Goal: Task Accomplishment & Management: Use online tool/utility

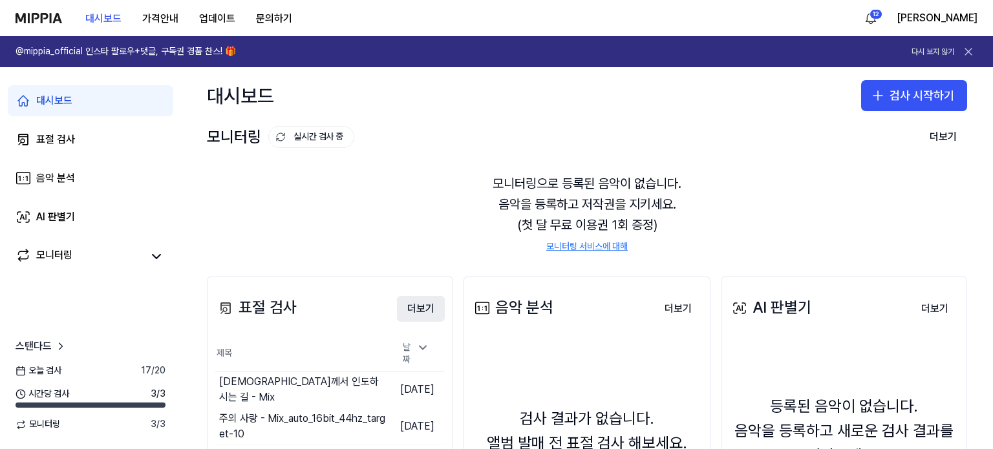
click at [426, 305] on button "더보기" at bounding box center [421, 309] width 48 height 26
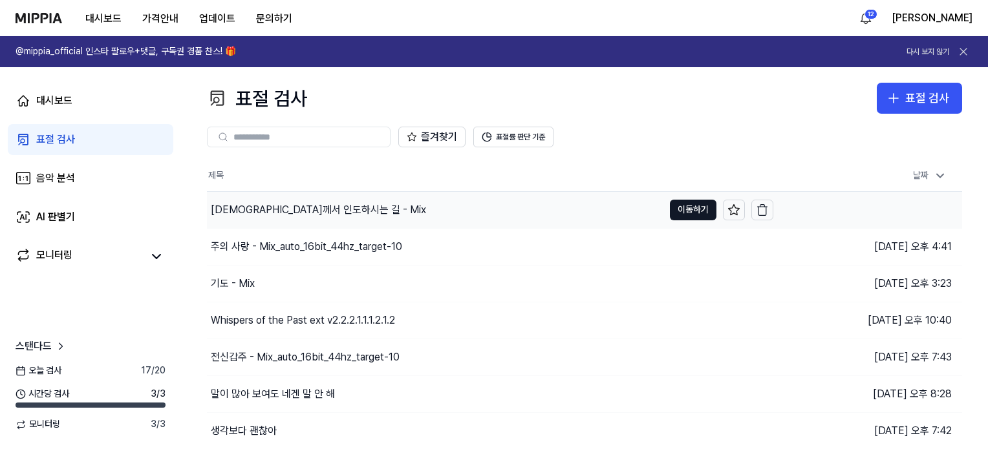
click at [259, 206] on div "[DEMOGRAPHIC_DATA]께서 인도하시는 길 - Mix" at bounding box center [318, 210] width 215 height 16
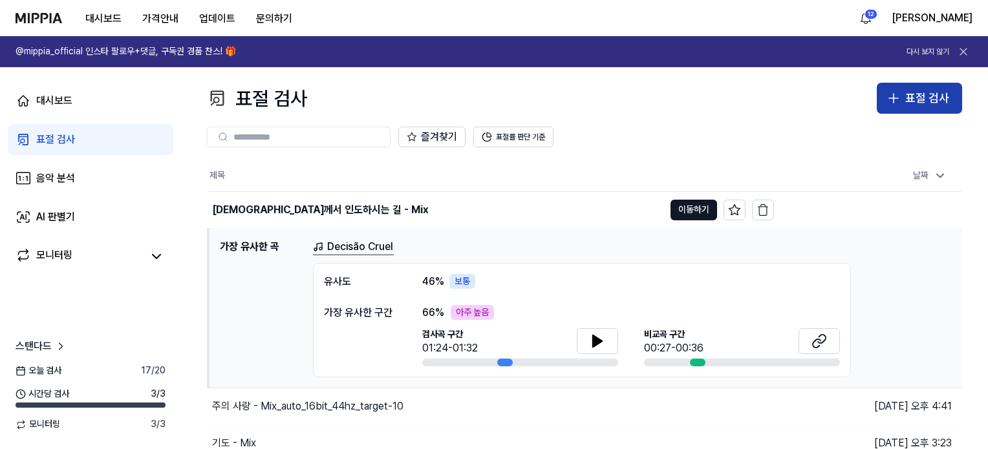
click at [921, 103] on div "표절 검사" at bounding box center [927, 98] width 44 height 19
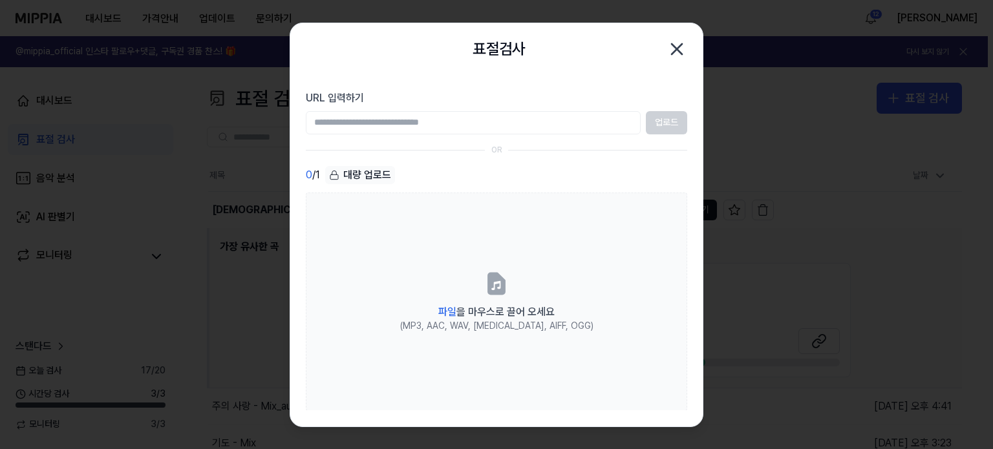
click at [380, 127] on input "URL 입력하기" at bounding box center [473, 122] width 335 height 23
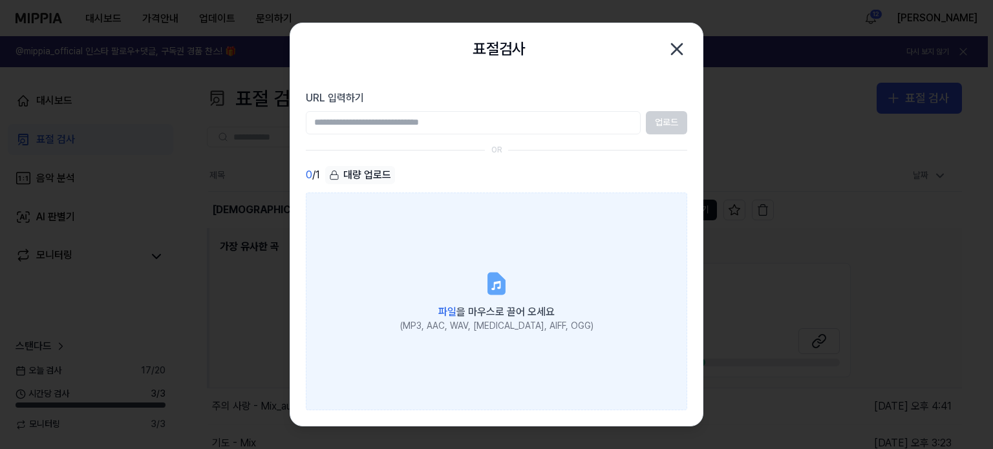
click at [449, 310] on span "파일" at bounding box center [447, 312] width 18 height 12
click at [0, 0] on input "파일 을 마우스로 끌어 오세요 (MP3, AAC, WAV, [MEDICAL_DATA], AIFF, OGG)" at bounding box center [0, 0] width 0 height 0
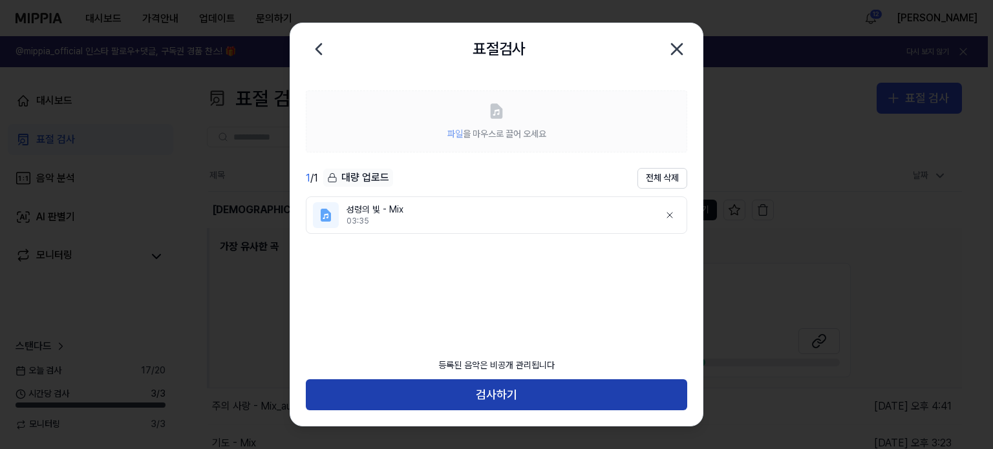
click at [500, 400] on button "검사하기" at bounding box center [496, 395] width 381 height 31
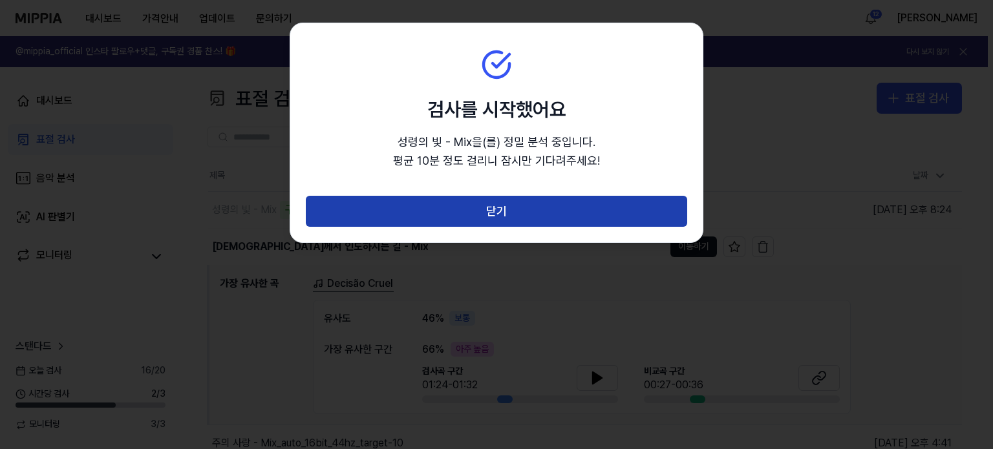
click at [448, 206] on button "닫기" at bounding box center [496, 211] width 381 height 31
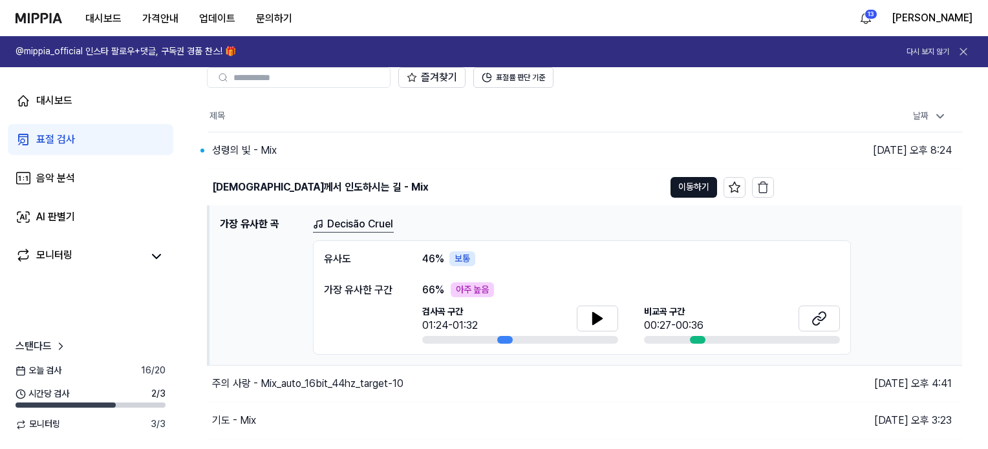
scroll to position [65, 0]
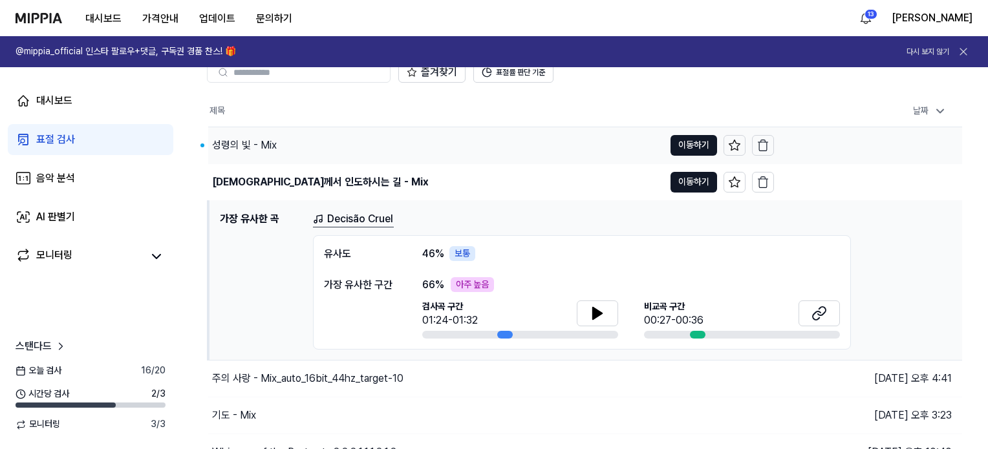
click at [234, 147] on div "성령의 빛 - Mix" at bounding box center [244, 146] width 65 height 16
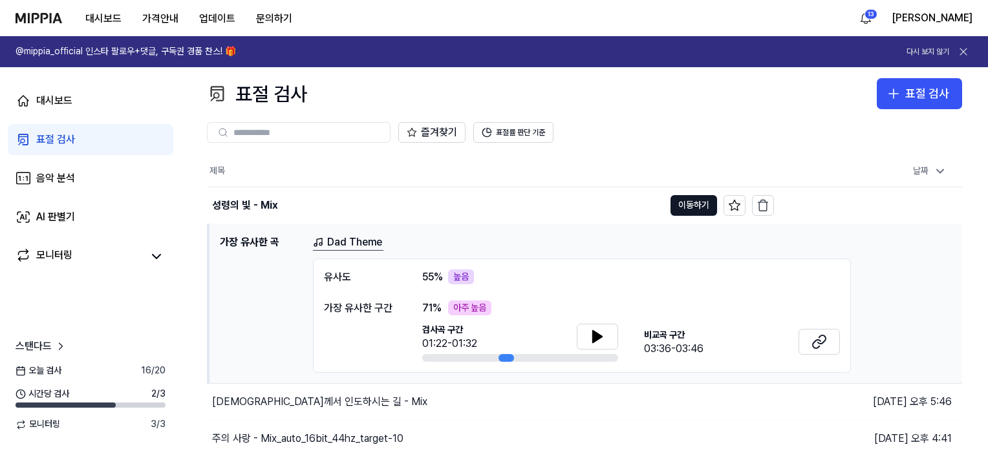
scroll to position [0, 0]
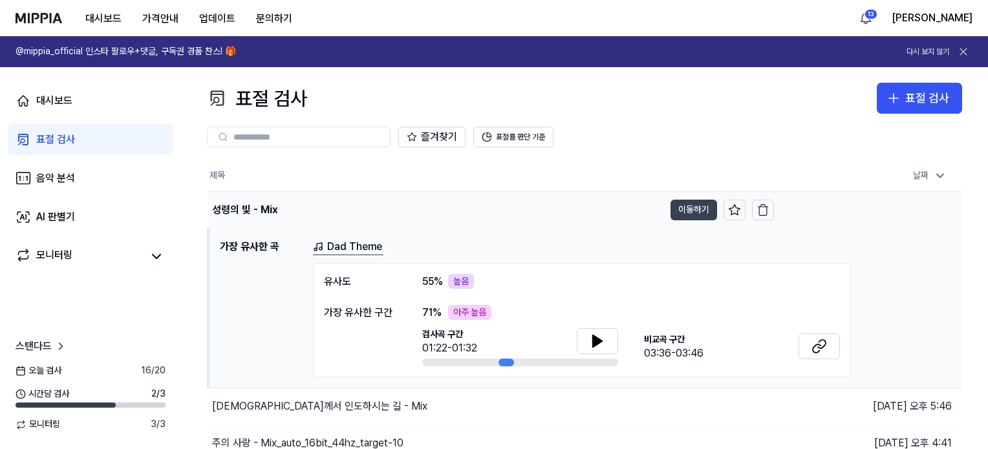
click at [700, 211] on button "이동하기" at bounding box center [693, 210] width 47 height 21
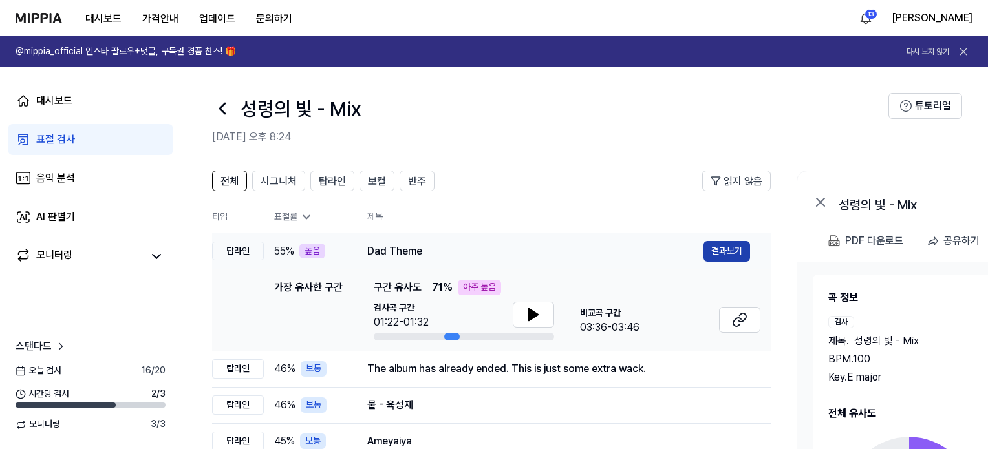
click at [727, 253] on button "결과보기" at bounding box center [726, 251] width 47 height 21
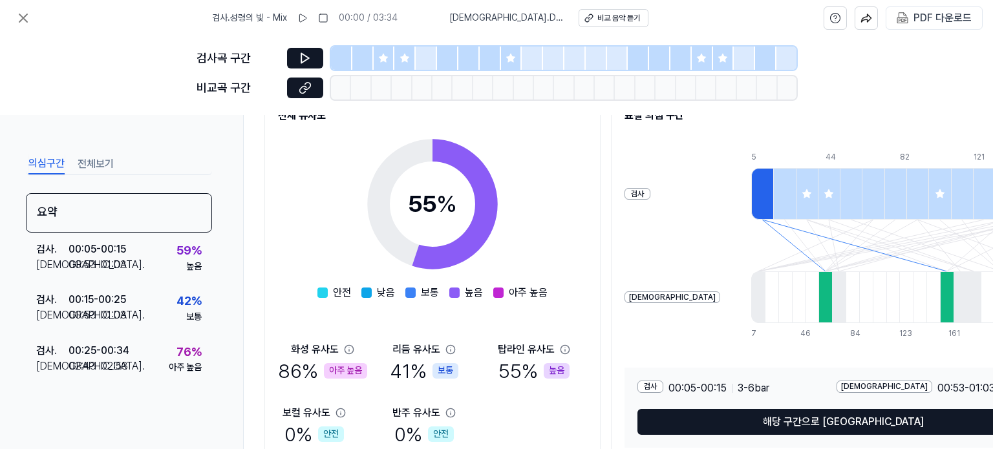
scroll to position [194, 0]
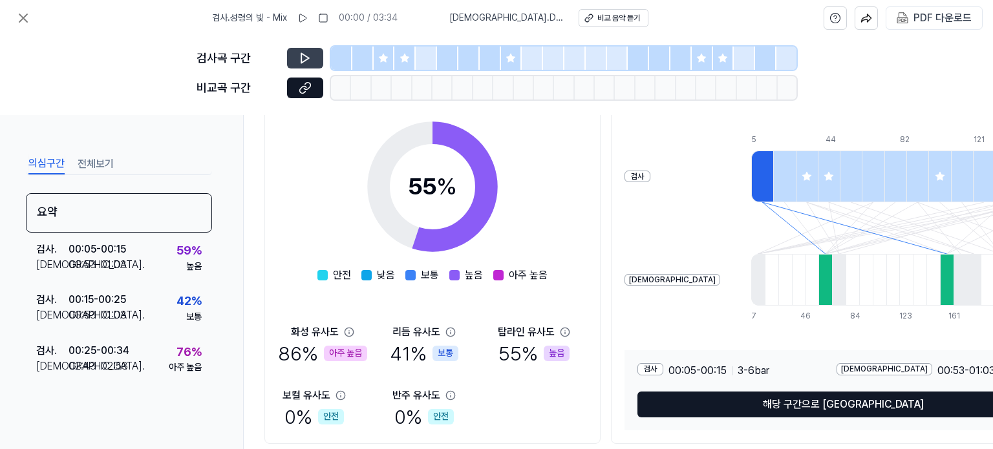
click at [306, 54] on icon at bounding box center [305, 58] width 13 height 13
click at [303, 54] on icon at bounding box center [305, 58] width 13 height 13
click at [305, 64] on icon at bounding box center [305, 58] width 13 height 13
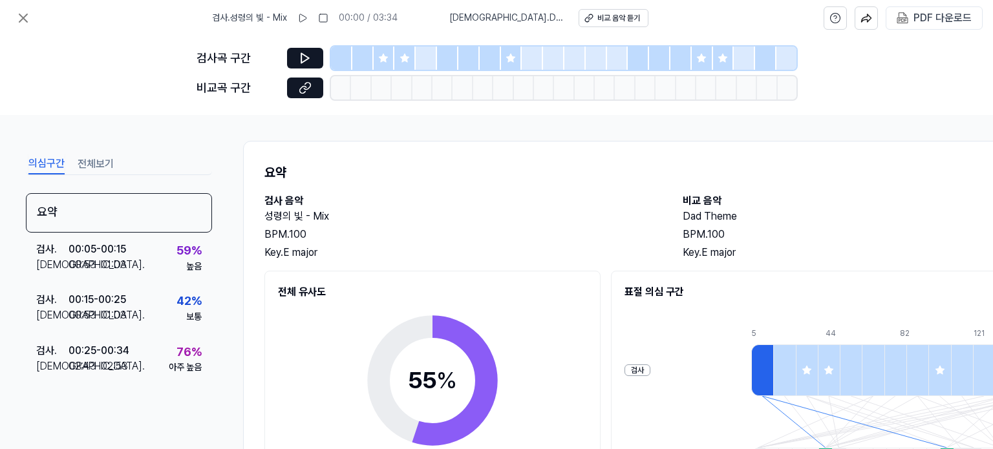
scroll to position [0, 0]
click at [299, 57] on icon at bounding box center [305, 58] width 13 height 13
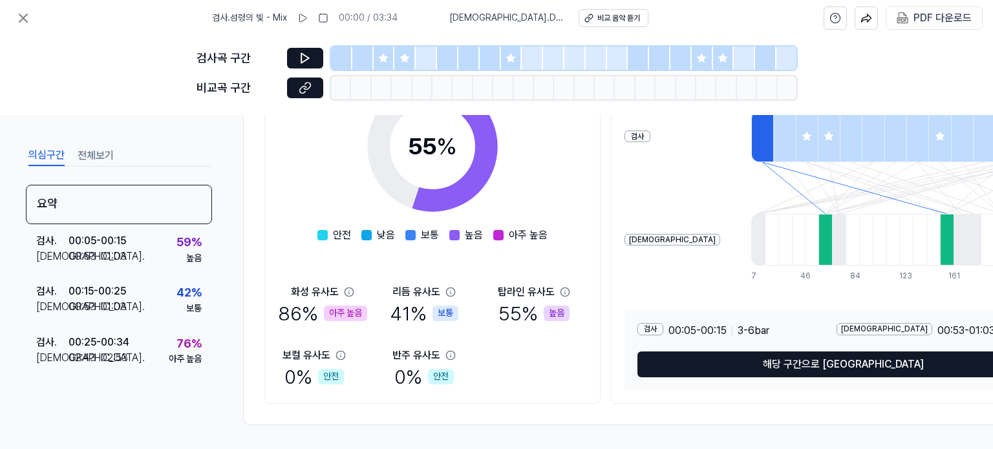
scroll to position [241, 0]
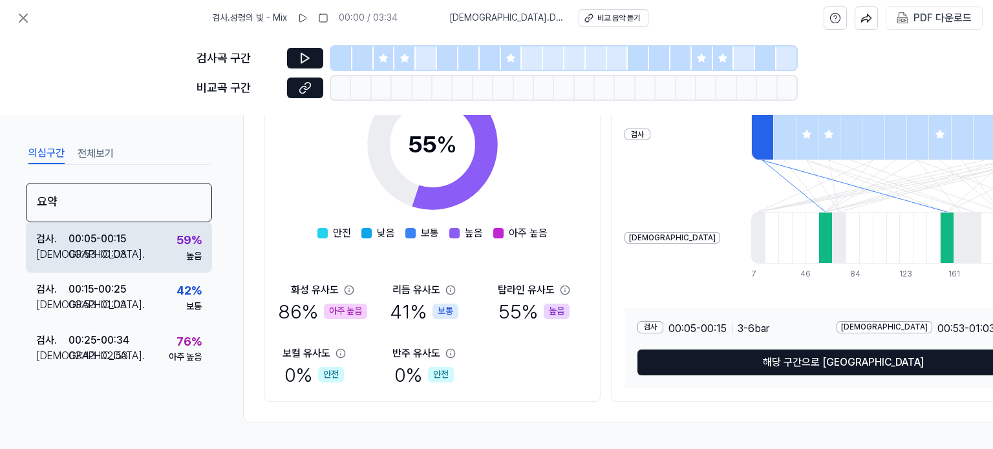
click at [119, 252] on div "00:53 - 01:03" at bounding box center [98, 255] width 58 height 16
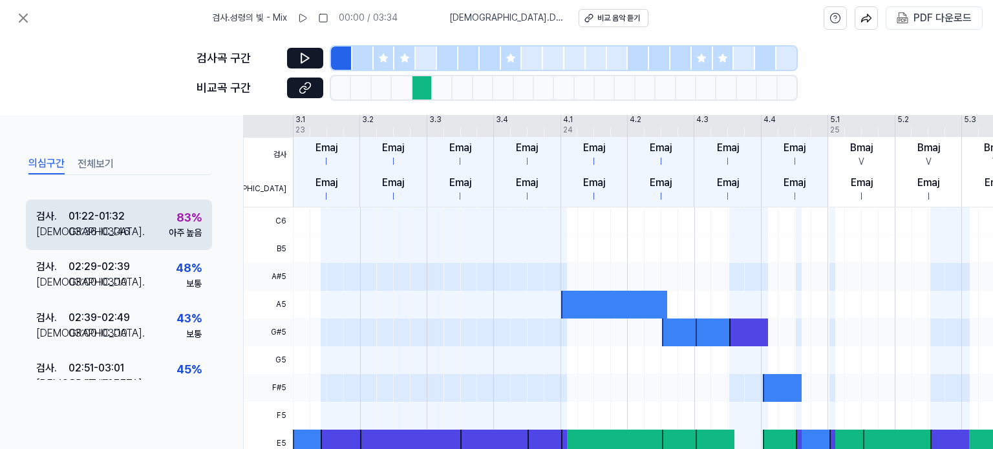
click at [123, 226] on div "03:36 - 03:46" at bounding box center [99, 232] width 61 height 16
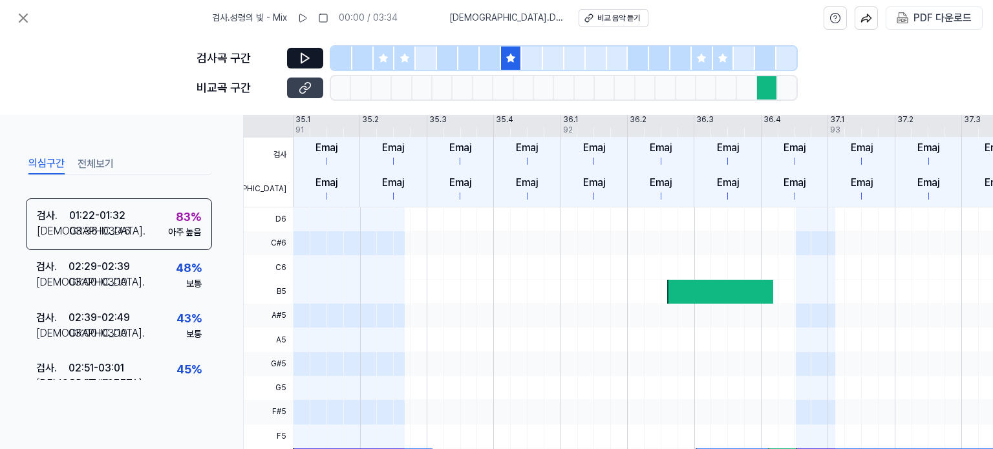
scroll to position [387, 0]
click at [304, 54] on icon at bounding box center [305, 59] width 8 height 10
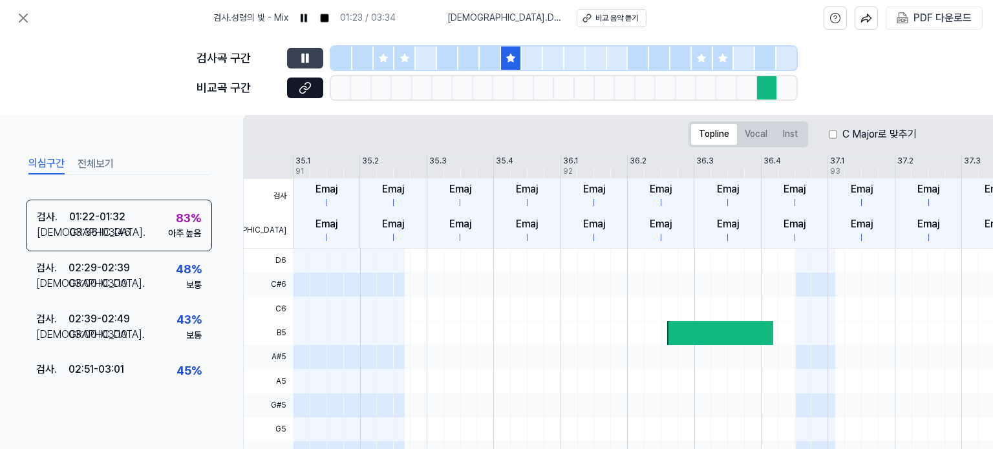
scroll to position [197, 0]
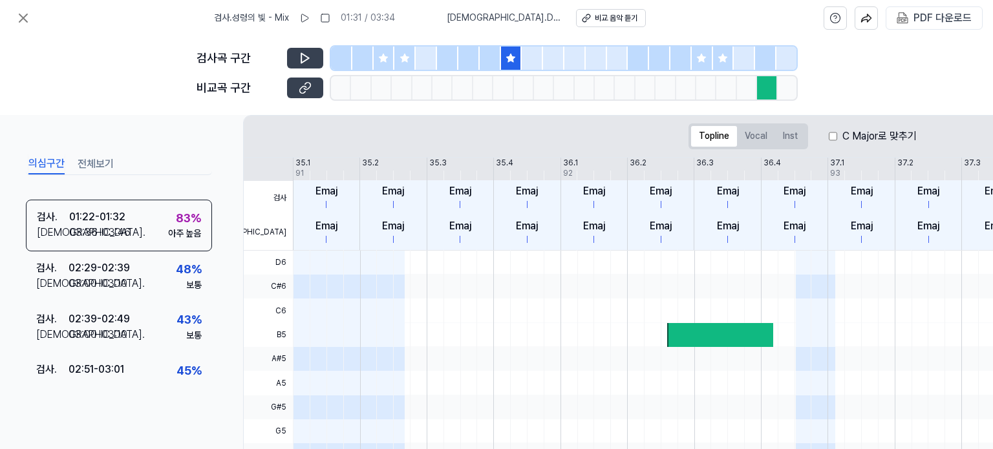
click at [312, 85] on button at bounding box center [305, 88] width 36 height 21
click at [306, 61] on icon at bounding box center [305, 58] width 13 height 13
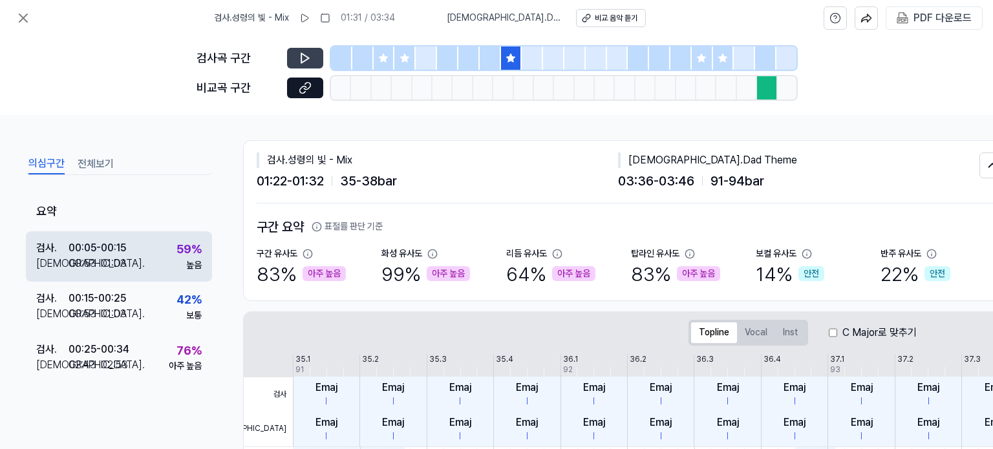
scroll to position [0, 0]
click at [133, 252] on div "검사 . 00:05 - 00:15 비교 . 00:53 - 01:03 59 % 높음" at bounding box center [119, 256] width 186 height 50
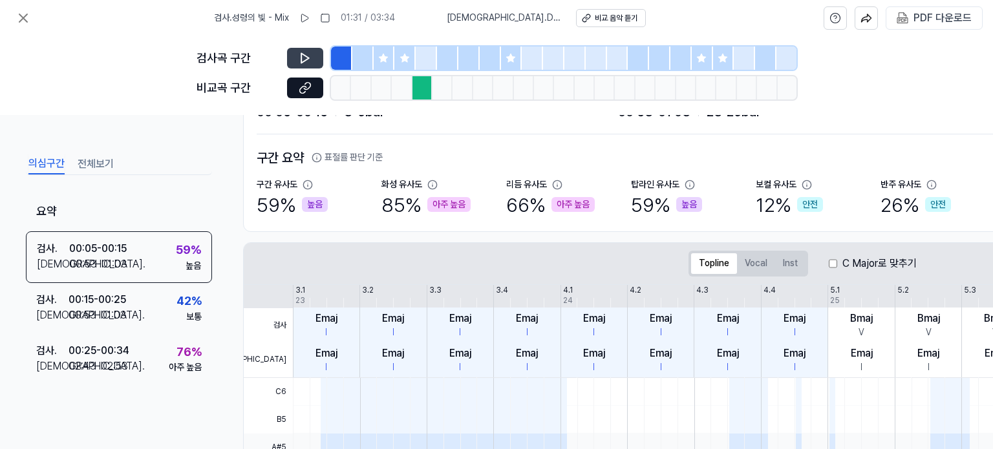
scroll to position [68, 0]
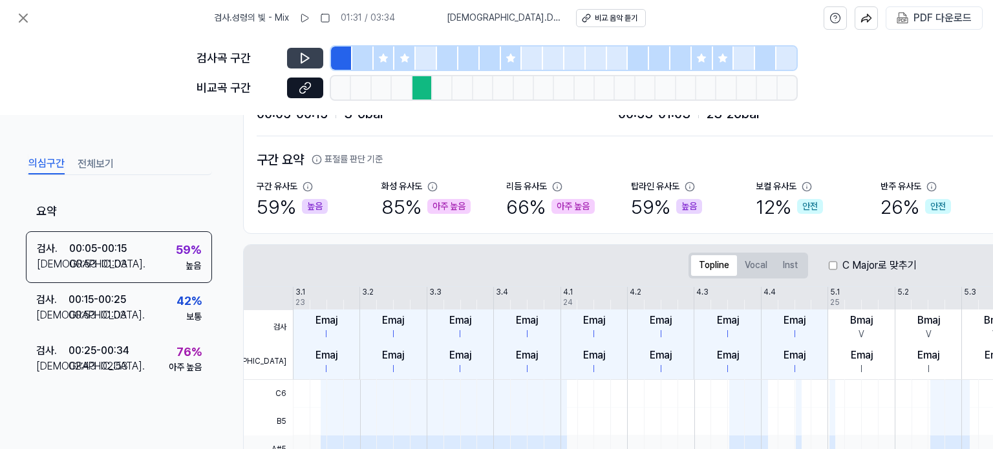
click at [310, 61] on icon at bounding box center [305, 58] width 13 height 13
click at [299, 87] on icon at bounding box center [305, 87] width 13 height 13
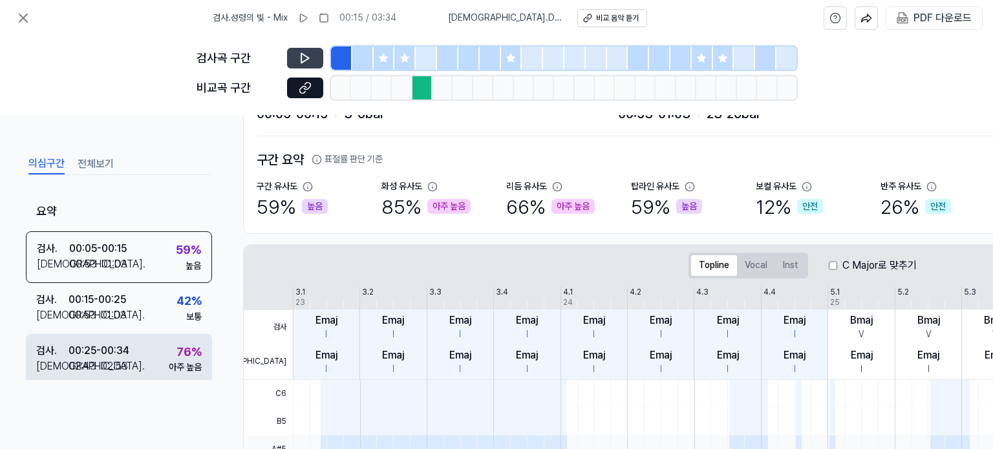
click at [102, 348] on div "00:25 - 00:34" at bounding box center [99, 351] width 61 height 16
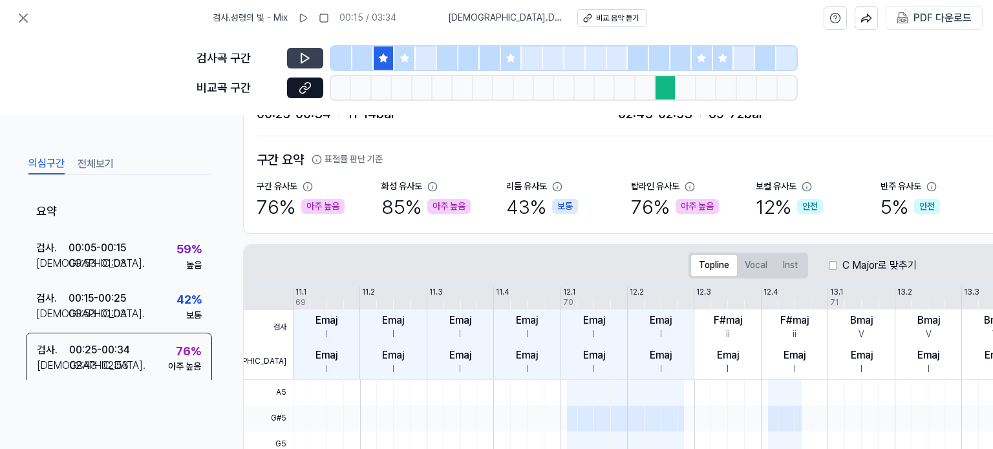
click at [307, 55] on icon at bounding box center [305, 58] width 13 height 13
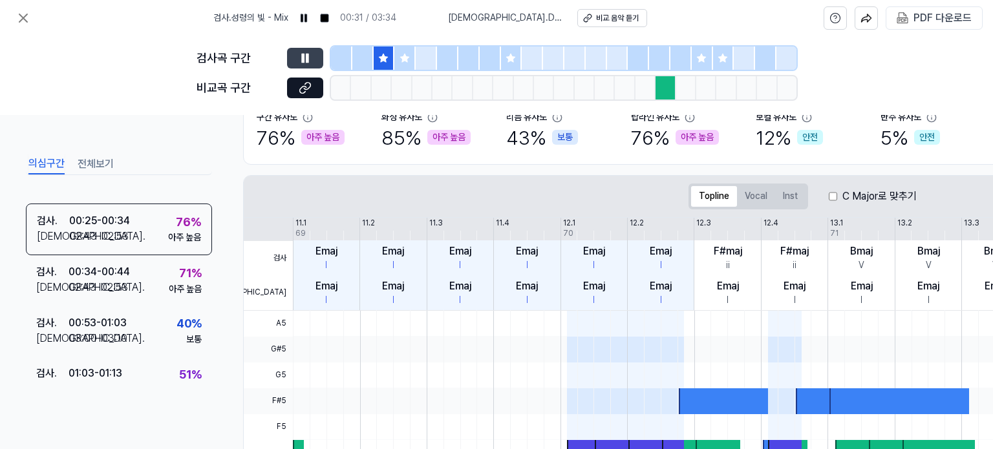
scroll to position [3, 0]
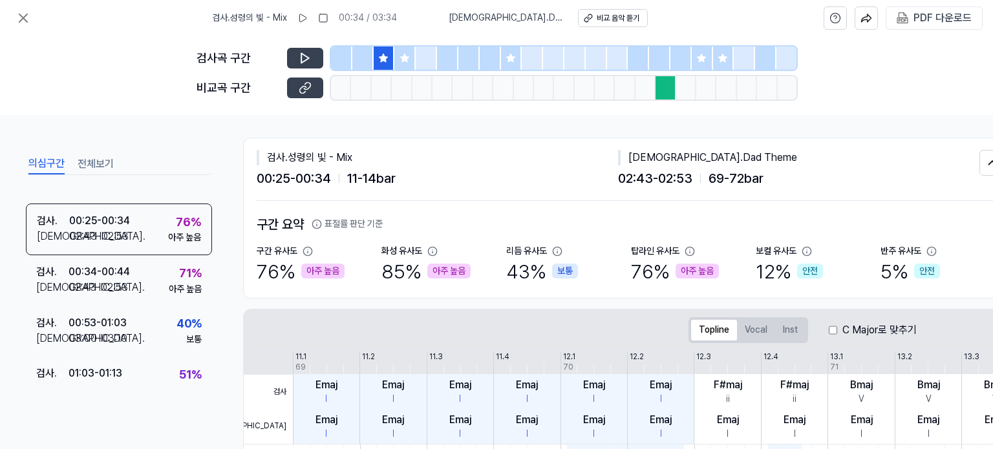
click at [310, 90] on icon at bounding box center [305, 87] width 13 height 13
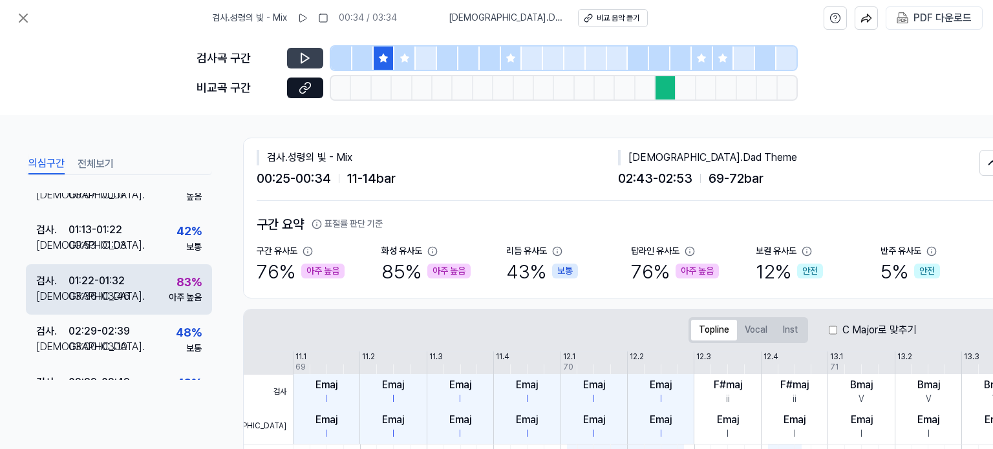
click at [126, 279] on div "검사 . 01:22 - 01:32" at bounding box center [83, 281] width 94 height 16
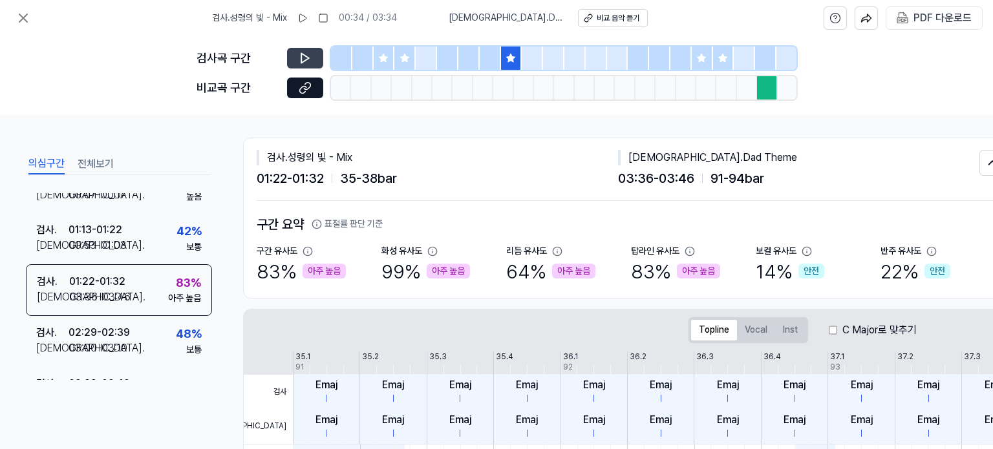
click at [306, 52] on icon at bounding box center [305, 58] width 13 height 13
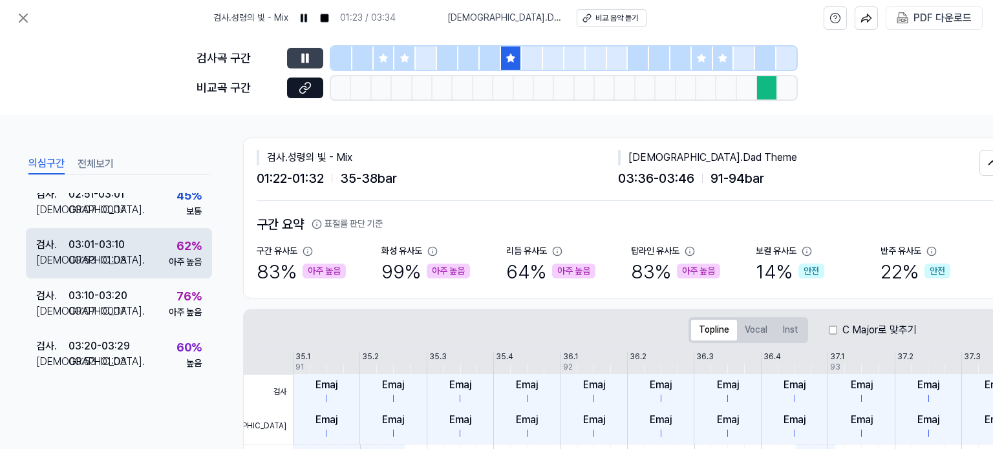
scroll to position [566, 0]
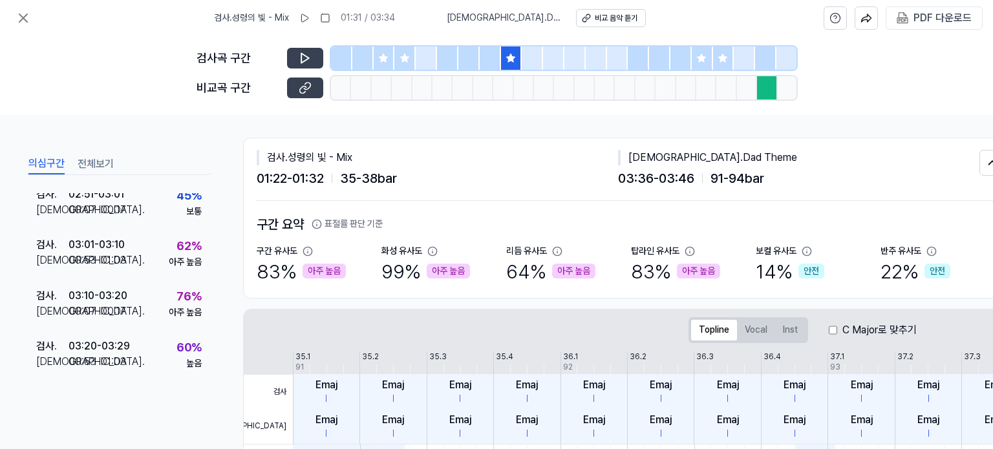
click at [299, 84] on icon at bounding box center [305, 87] width 13 height 13
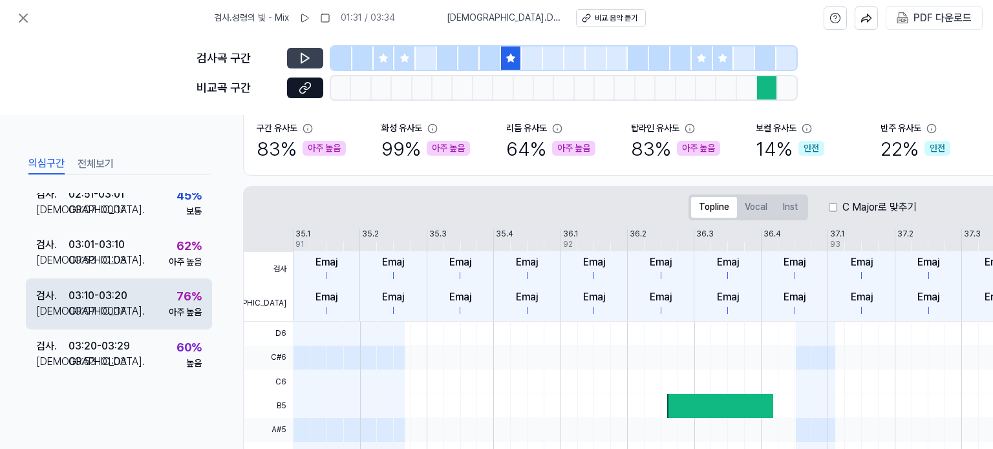
scroll to position [133, 0]
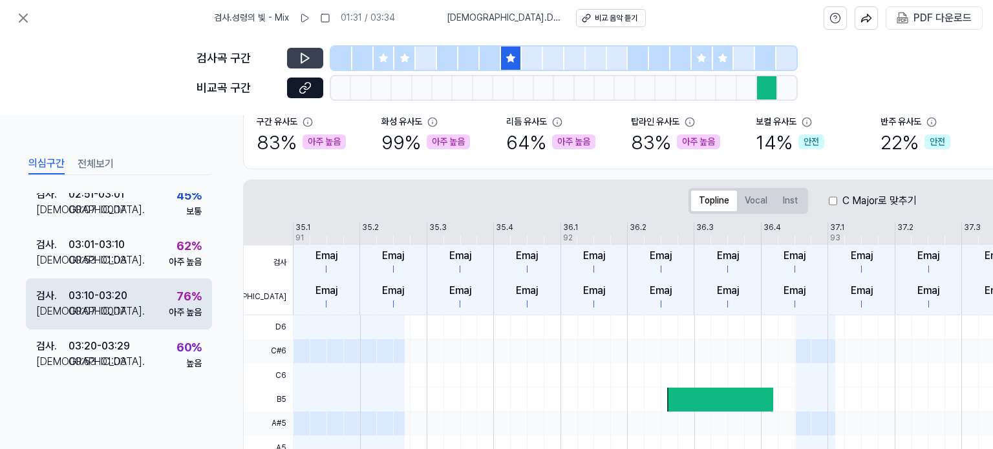
click at [124, 297] on div "03:10 - 03:20" at bounding box center [98, 296] width 59 height 16
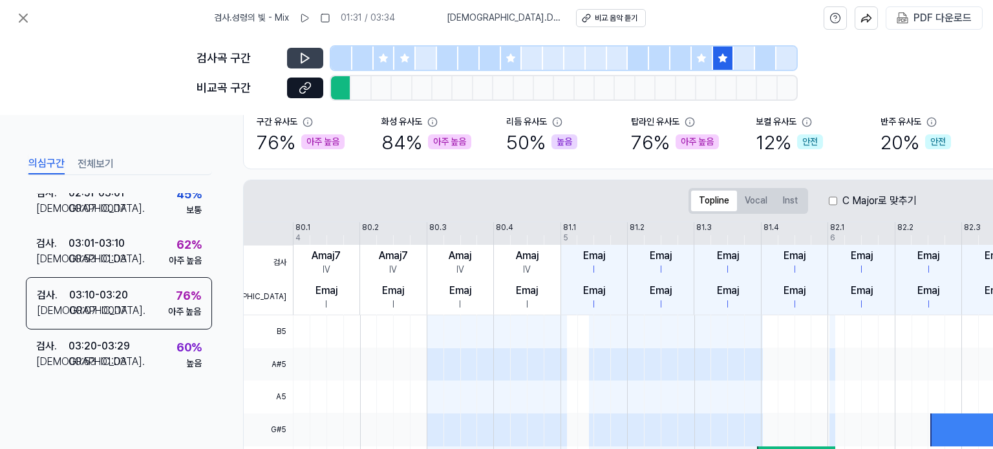
click at [310, 63] on icon at bounding box center [305, 58] width 13 height 13
click at [303, 87] on icon at bounding box center [305, 87] width 13 height 13
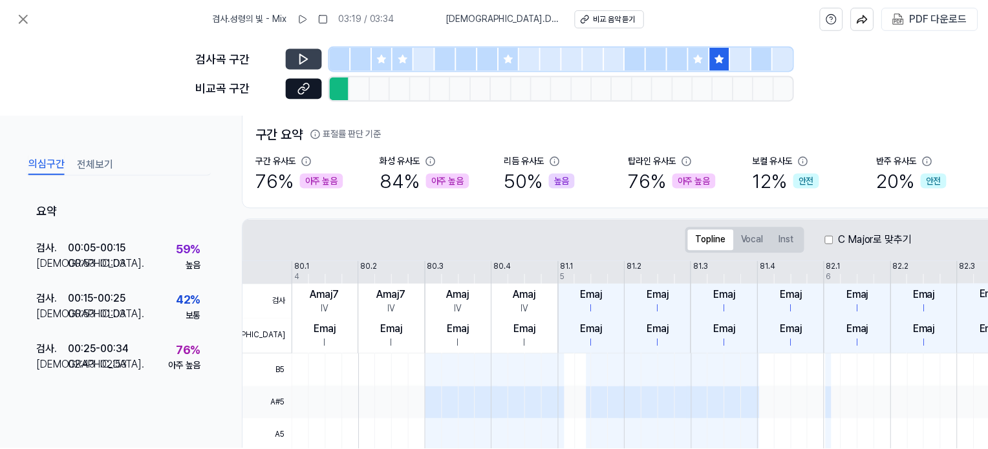
scroll to position [0, 0]
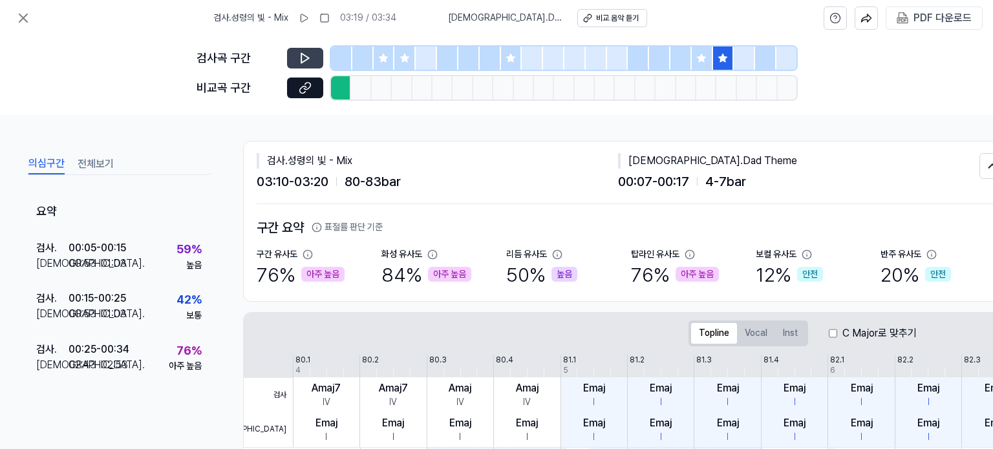
click at [243, 158] on div "검사 . [DEMOGRAPHIC_DATA]의 빛 - Mix 03:10 - 03:20 80 - 83 bar 비교 . Dad Theme 00:07…" at bounding box center [631, 221] width 776 height 161
click at [23, 17] on icon at bounding box center [23, 18] width 8 height 8
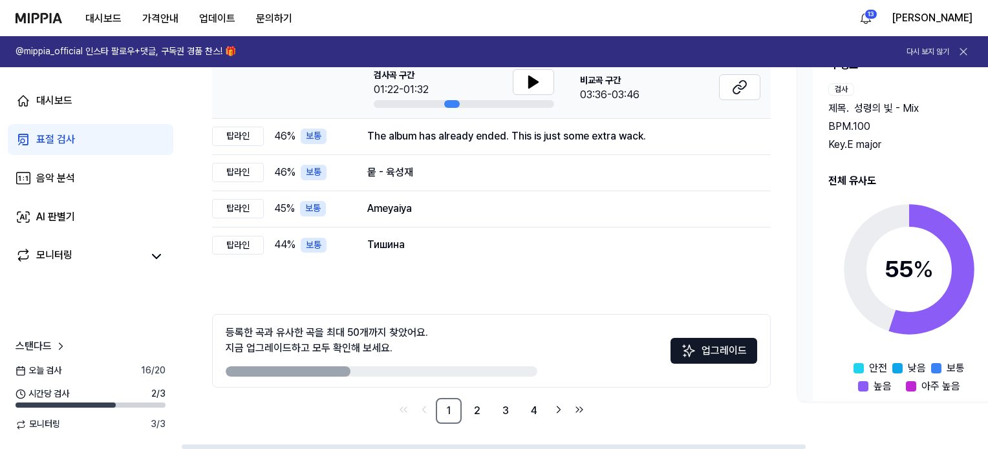
drag, startPoint x: 388, startPoint y: 346, endPoint x: 411, endPoint y: 327, distance: 29.8
click at [411, 327] on div "등록한 곡과 유사한 곡을 최대 50개까지 찾았어요. 지금 업그레이드하고 모두 확인해 보세요." at bounding box center [327, 340] width 202 height 31
drag, startPoint x: 335, startPoint y: 338, endPoint x: 336, endPoint y: 348, distance: 10.4
click at [336, 348] on div "등록한 곡과 유사한 곡을 최대 50개까지 찾았어요. 지금 업그레이드하고 모두 확인해 보세요. 업그레이드" at bounding box center [491, 351] width 559 height 74
drag, startPoint x: 323, startPoint y: 330, endPoint x: 323, endPoint y: 353, distance: 22.6
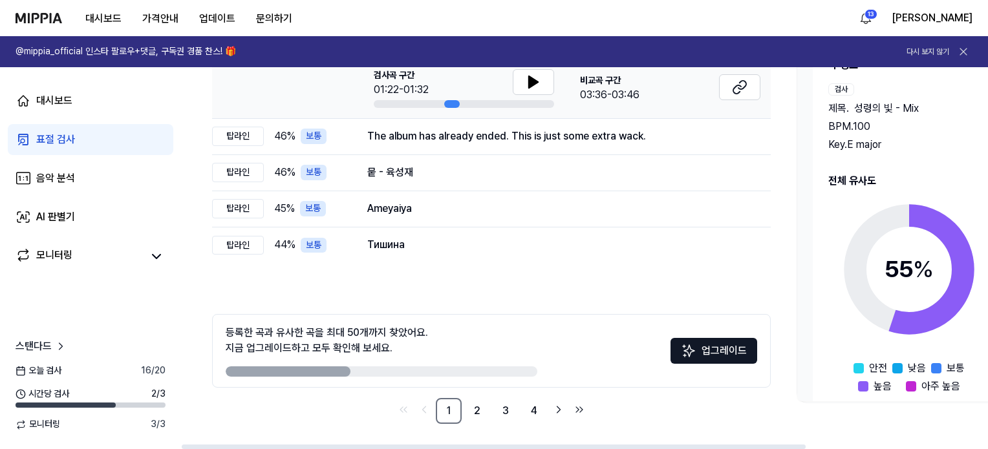
click at [323, 353] on div "등록한 곡과 유사한 곡을 최대 50개까지 찾았어요. 지금 업그레이드하고 모두 확인해 보세요." at bounding box center [327, 340] width 202 height 31
click at [727, 343] on button "업그레이드" at bounding box center [713, 351] width 87 height 26
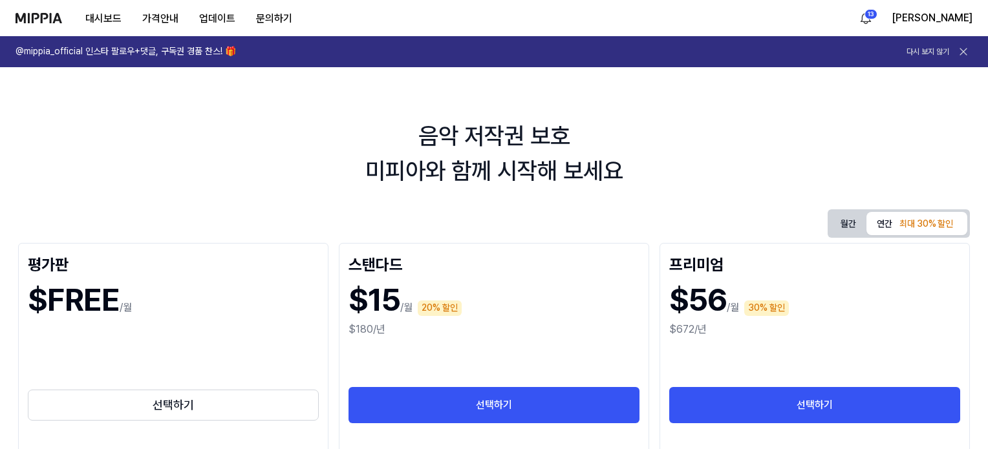
click at [34, 10] on div "대시보드 가격안내 업데이트 문의하기" at bounding box center [159, 18] width 287 height 36
click at [50, 19] on img at bounding box center [39, 18] width 47 height 10
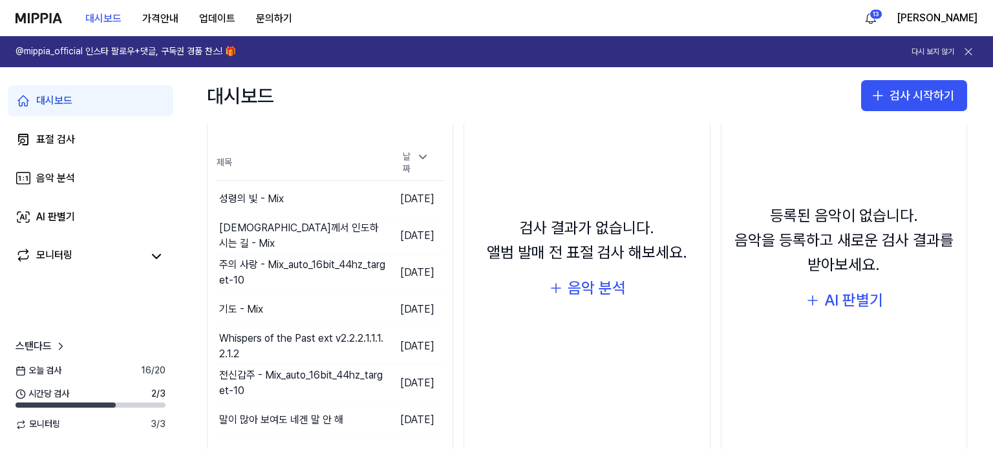
scroll to position [194, 0]
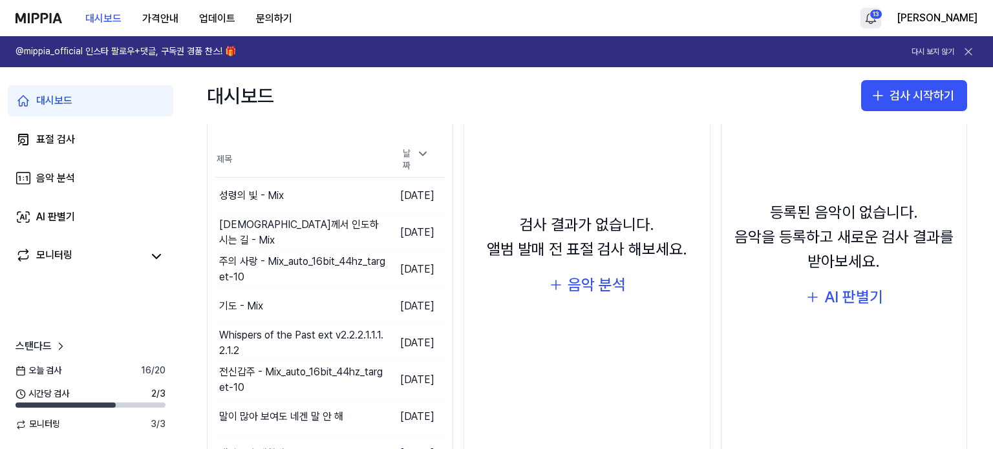
click at [919, 20] on html "대시보드 가격안내 업데이트 문의하기 13 [PERSON_NAME] @mippia_official 인스타 팔로우+댓글, 구독권 경품 찬스! 🎁 …" at bounding box center [496, 224] width 993 height 449
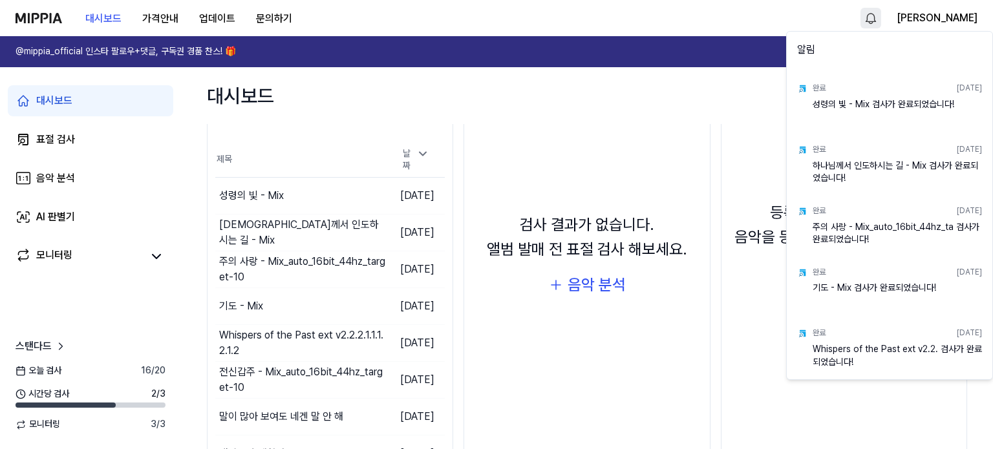
click at [919, 20] on html "대시보드 가격안내 업데이트 문의하기 강석진 @mippia_official 인스타 팔로우+댓글, 구독권 경품 찬스! 🎁 다시 보지 않기 대시보드…" at bounding box center [496, 224] width 993 height 449
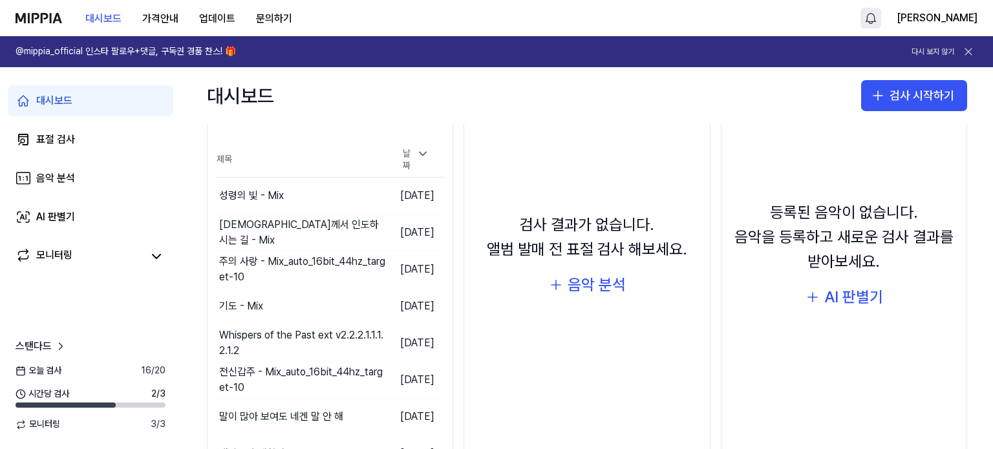
click at [489, 91] on div "대시보드 검사 시작하기" at bounding box center [587, 95] width 812 height 57
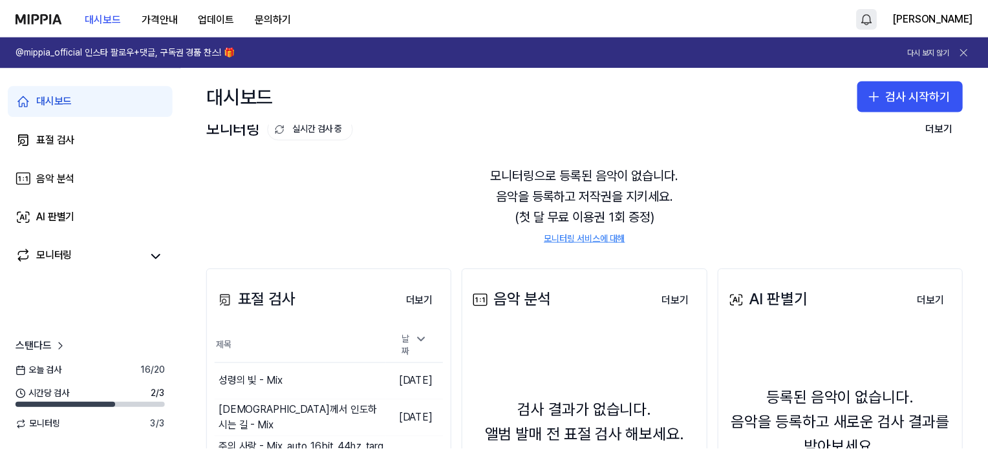
scroll to position [0, 0]
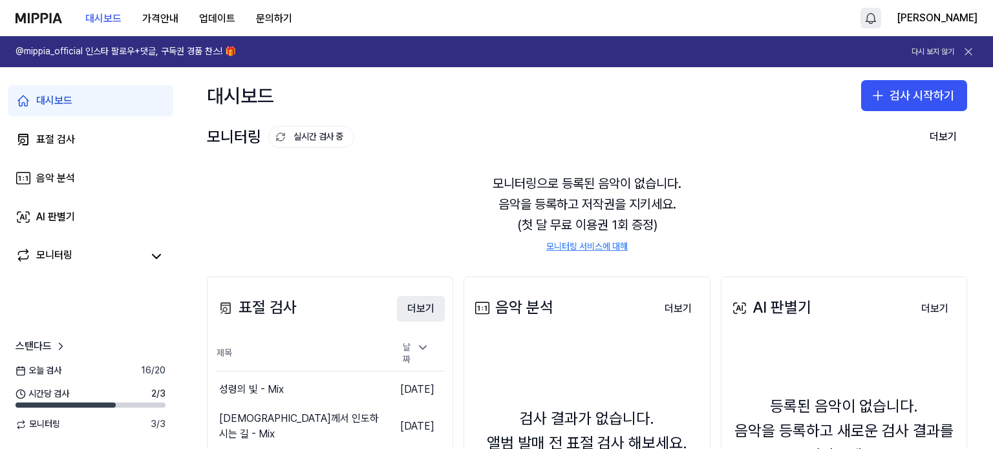
click at [407, 313] on button "더보기" at bounding box center [421, 309] width 48 height 26
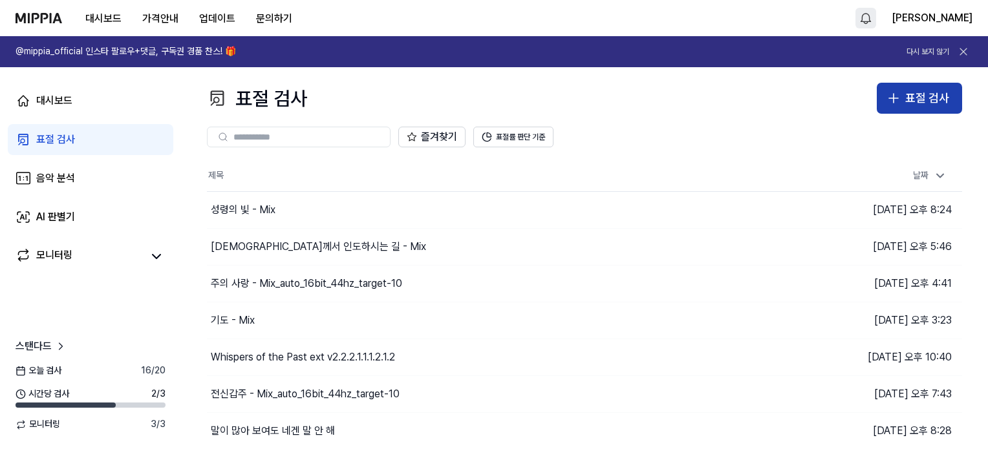
click at [918, 102] on div "표절 검사" at bounding box center [927, 98] width 44 height 19
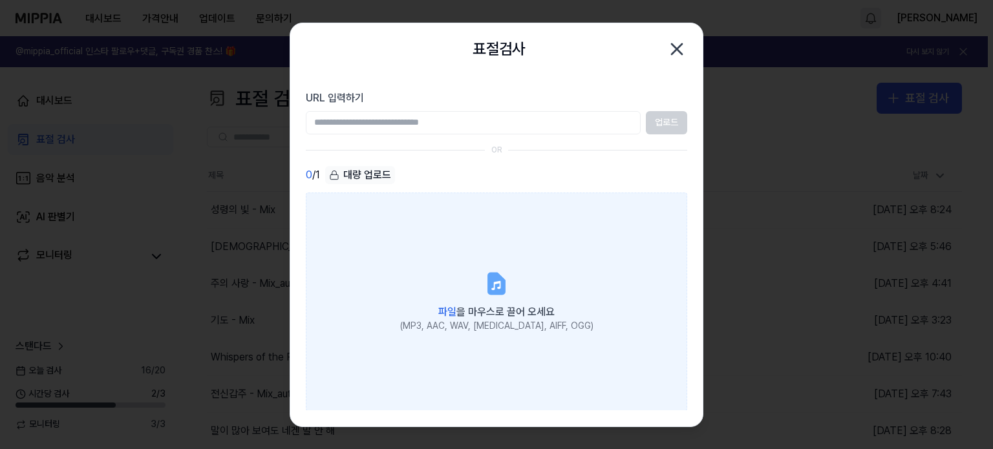
click at [475, 294] on label "파일 을 마우스로 끌어 오세요 (MP3, AAC, WAV, [MEDICAL_DATA], AIFF, OGG)" at bounding box center [496, 302] width 381 height 219
click at [0, 0] on input "파일 을 마우스로 끌어 오세요 (MP3, AAC, WAV, [MEDICAL_DATA], AIFF, OGG)" at bounding box center [0, 0] width 0 height 0
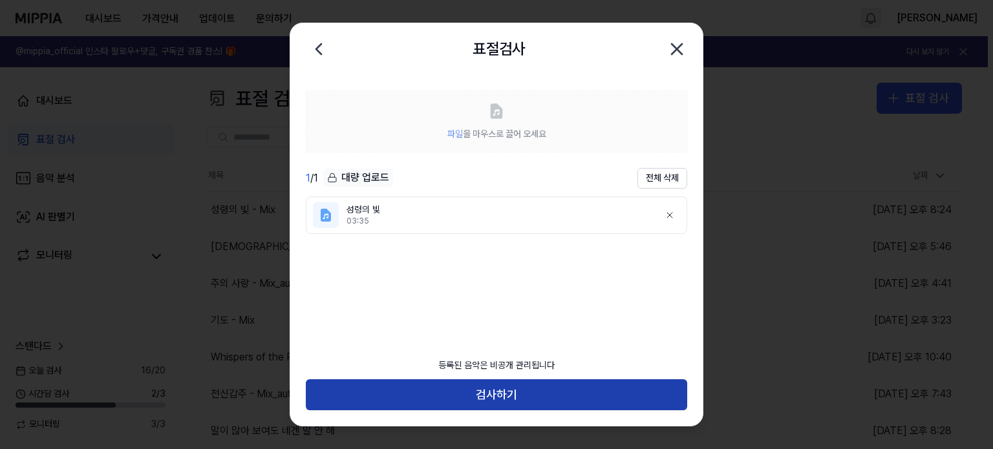
click at [507, 390] on button "검사하기" at bounding box center [496, 395] width 381 height 31
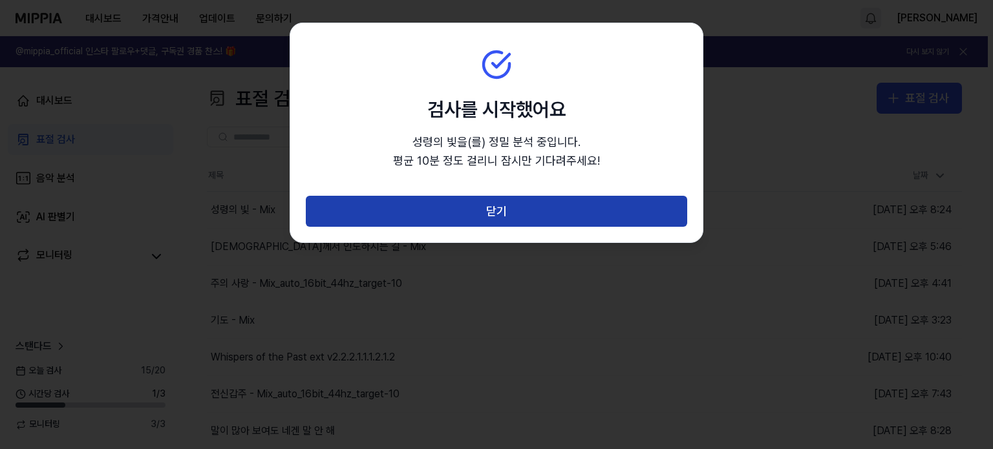
click at [601, 214] on button "닫기" at bounding box center [496, 211] width 381 height 31
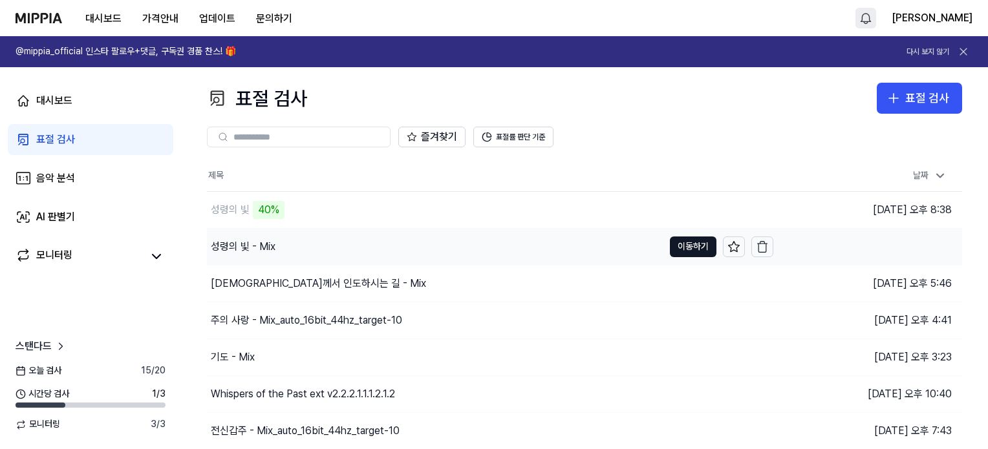
click at [234, 252] on div "성령의 빛 - Mix" at bounding box center [243, 247] width 65 height 16
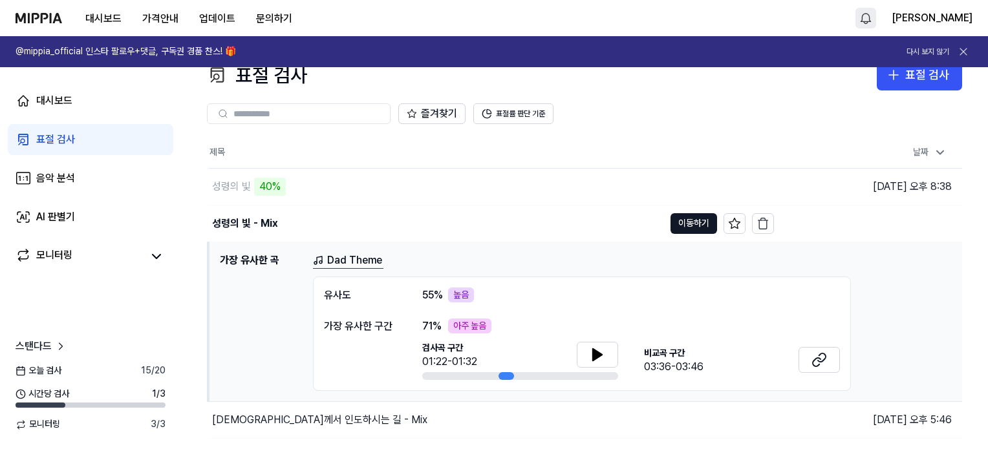
scroll to position [129, 0]
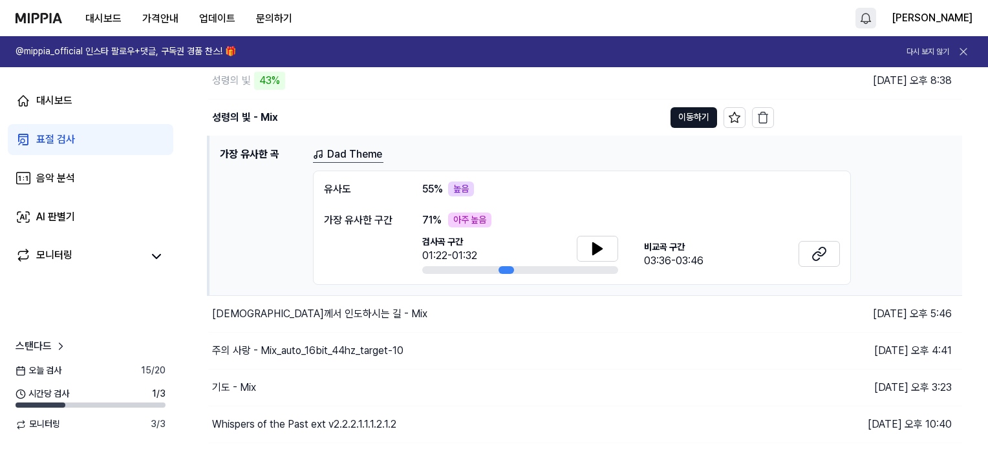
click at [429, 219] on span "71 %" at bounding box center [431, 221] width 19 height 16
click at [371, 219] on div "가장 유사한 구간" at bounding box center [360, 221] width 72 height 16
click at [357, 193] on div "유사도" at bounding box center [360, 190] width 72 height 16
click at [350, 188] on div "유사도" at bounding box center [360, 190] width 72 height 16
click at [343, 189] on div "유사도" at bounding box center [360, 190] width 72 height 16
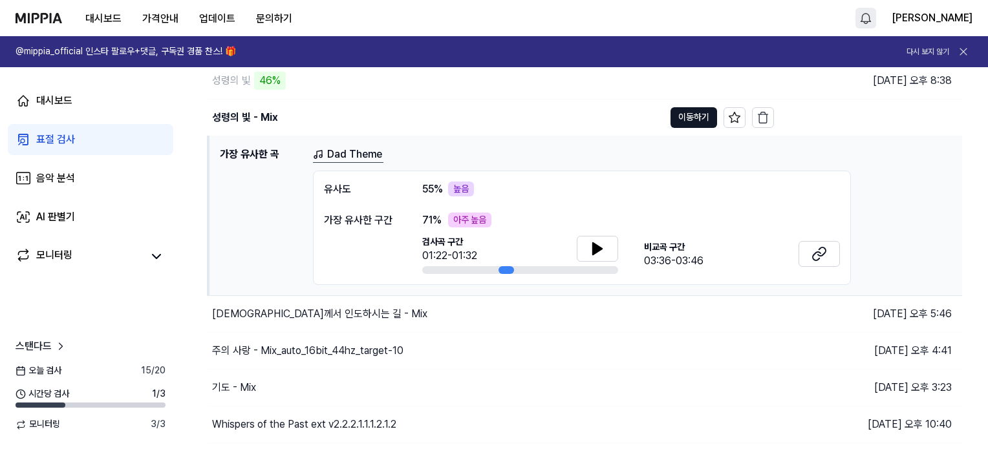
click at [341, 149] on link "Dad Theme" at bounding box center [348, 155] width 70 height 16
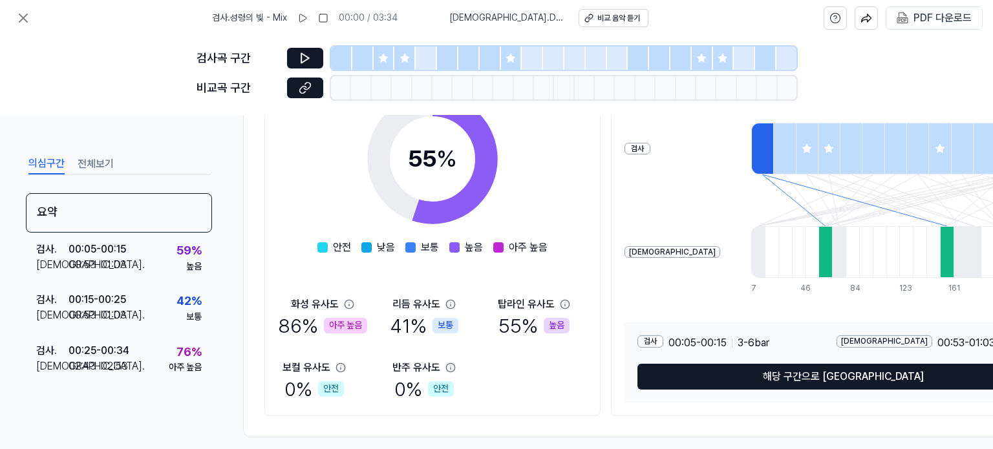
scroll to position [241, 0]
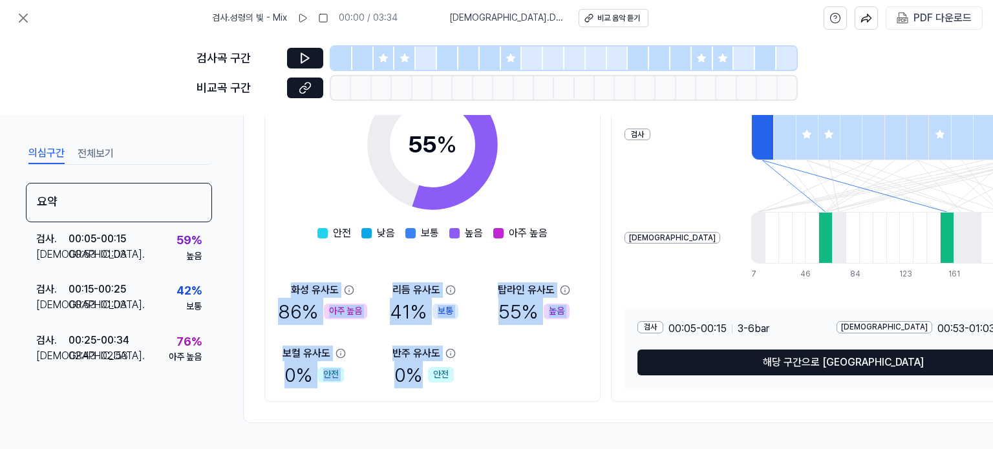
drag, startPoint x: 280, startPoint y: 279, endPoint x: 479, endPoint y: 369, distance: 218.5
click at [479, 369] on div "[DEMOGRAPHIC_DATA]도 86 % 아주 높음 리듬 유사도 41 % 보통 탑라인 유사도 55 % 높음 보컬 유사도 0 % 안전 반주 …" at bounding box center [432, 336] width 309 height 106
copy div "[DEMOGRAPHIC_DATA]도 86 % 아주 높음 리듬 유사도 41 % 보통 탑라인 유사도 55 % 높음 보컬 유사도 0 % 안전 반주 …"
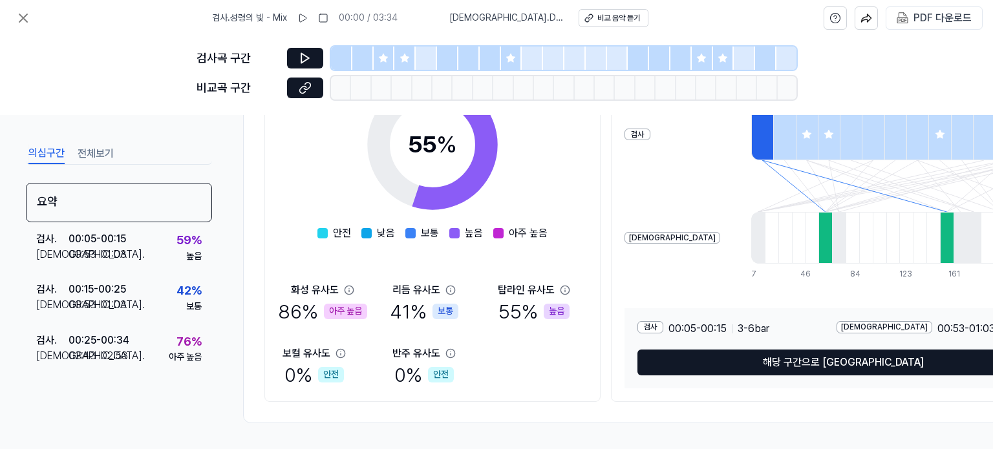
click at [270, 217] on div "전체 유사도 55 % 안전 낮음 보통 높음 아주 높음 화성 유사도 86 % 아주 높음 리듬 유사도 41 % 보통 탑라인 유사도 55 % 높음 …" at bounding box center [432, 218] width 336 height 367
